Goal: Check status: Check status

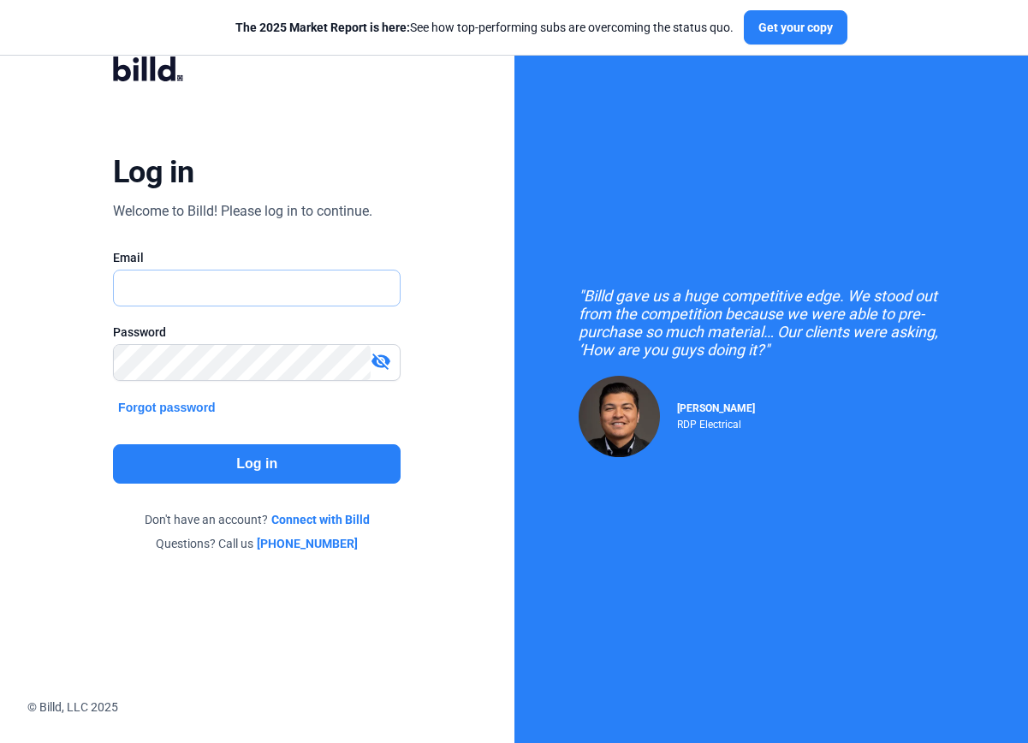
click at [342, 295] on input "text" at bounding box center [248, 287] width 269 height 35
type input "[EMAIL_ADDRESS][DOMAIN_NAME]"
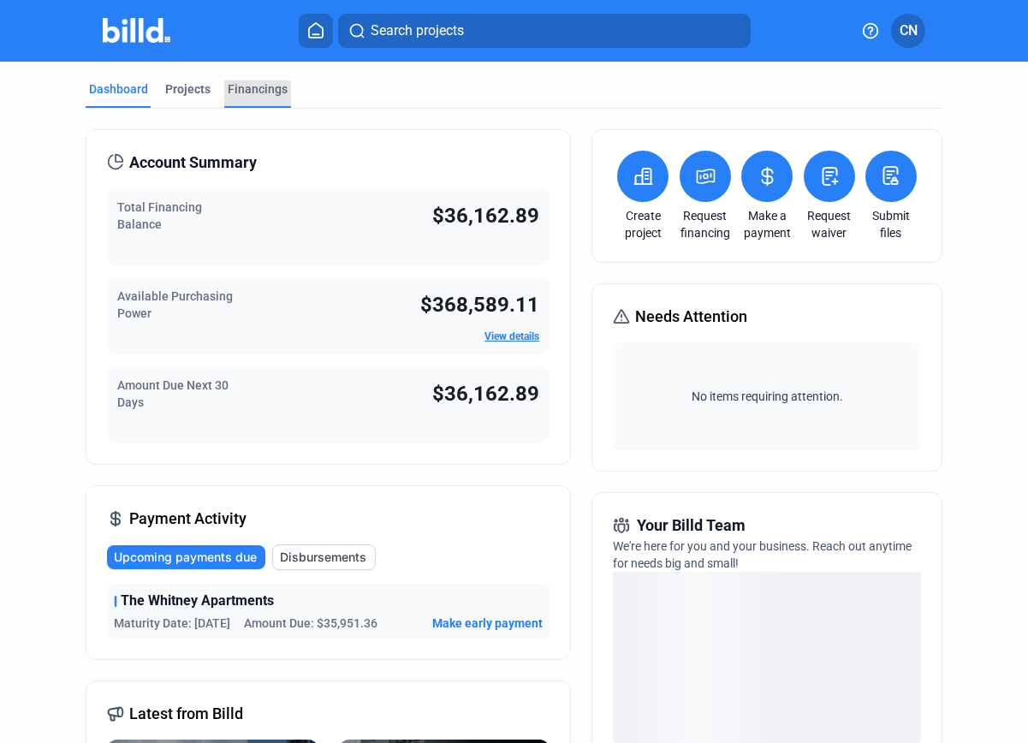
click at [261, 85] on div "Financings" at bounding box center [258, 88] width 60 height 17
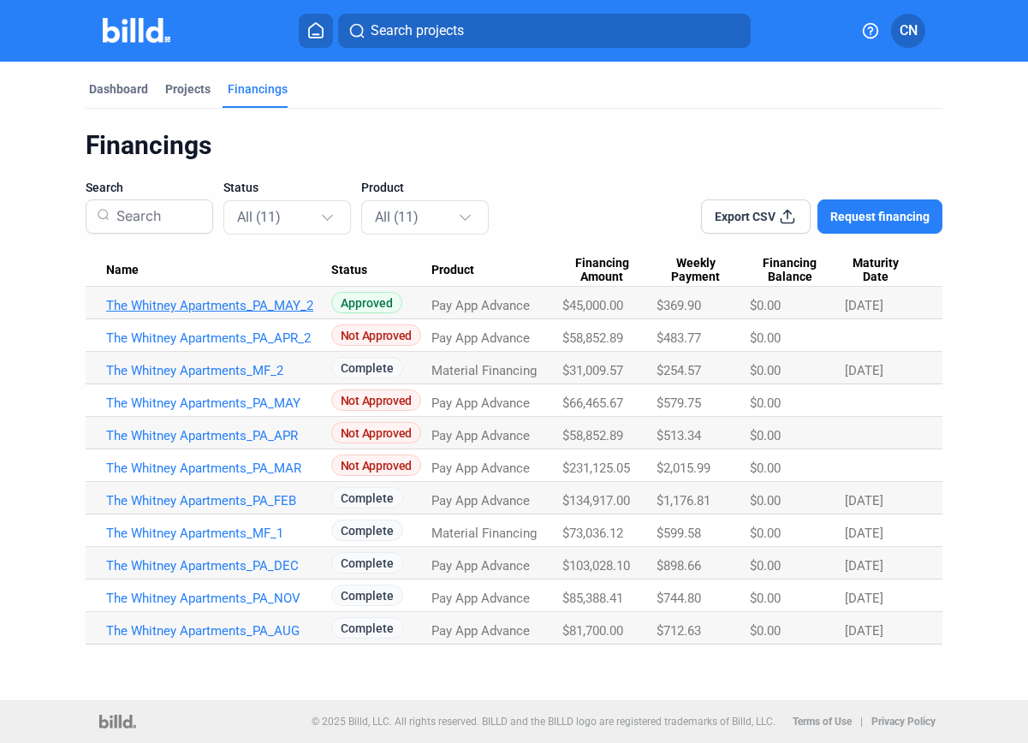
click at [293, 305] on link "The Whitney Apartments_PA_MAY_2" at bounding box center [218, 305] width 225 height 15
